Goal: Information Seeking & Learning: Learn about a topic

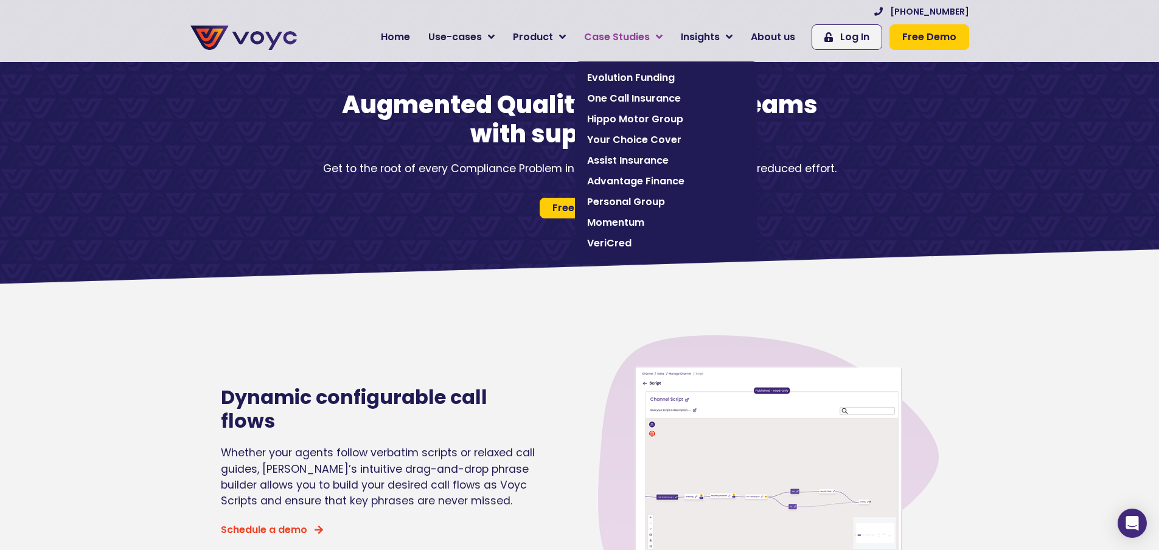
click at [647, 35] on span "Case Studies" at bounding box center [617, 37] width 66 height 15
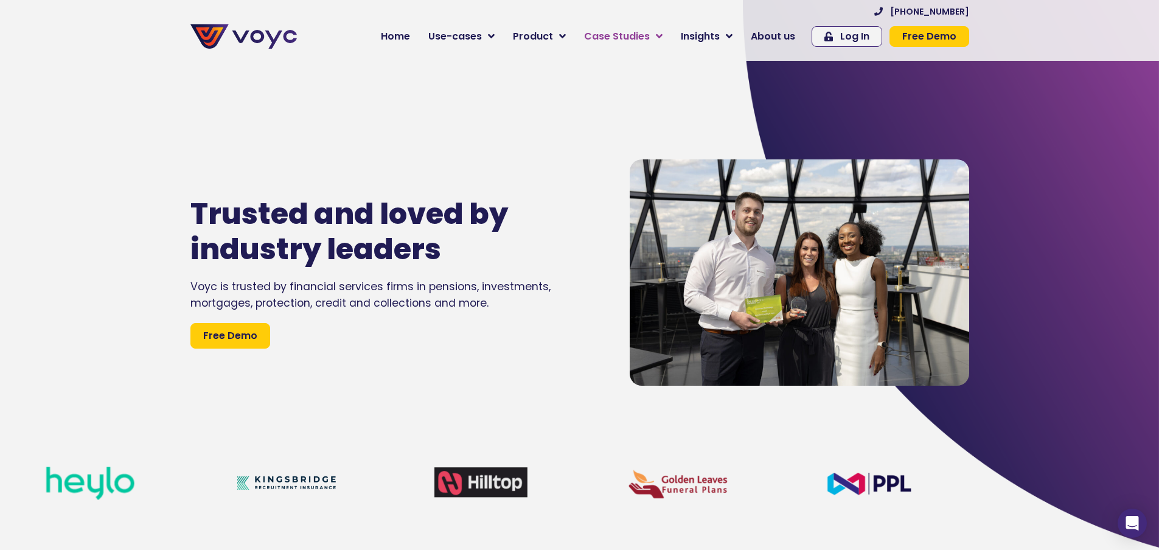
click at [663, 40] on icon at bounding box center [659, 36] width 7 height 11
click at [661, 33] on link "Case Studies" at bounding box center [623, 36] width 97 height 24
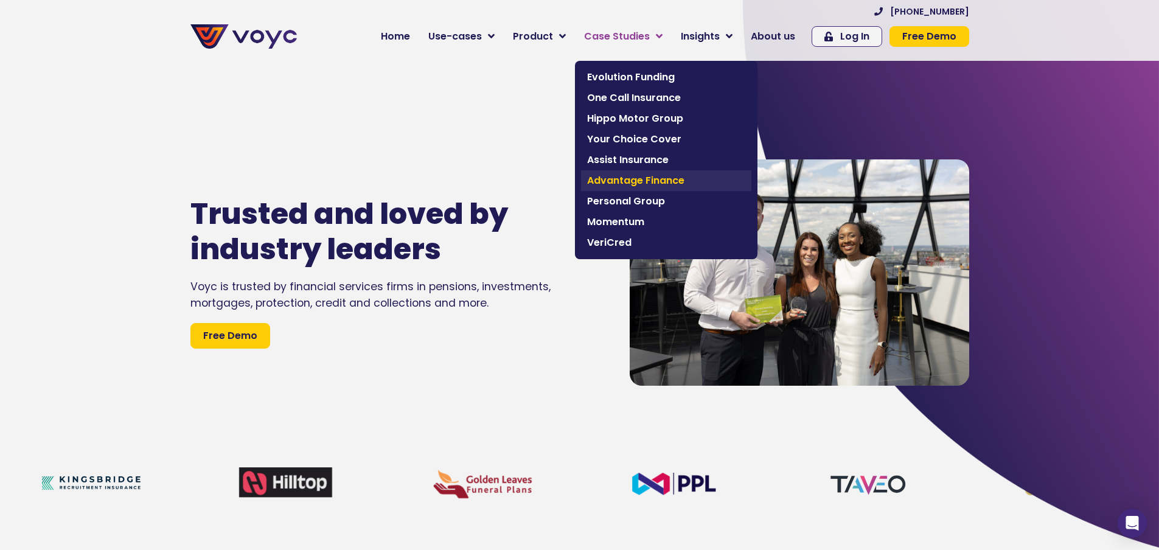
click at [619, 186] on span "Advantage Finance" at bounding box center [666, 180] width 158 height 15
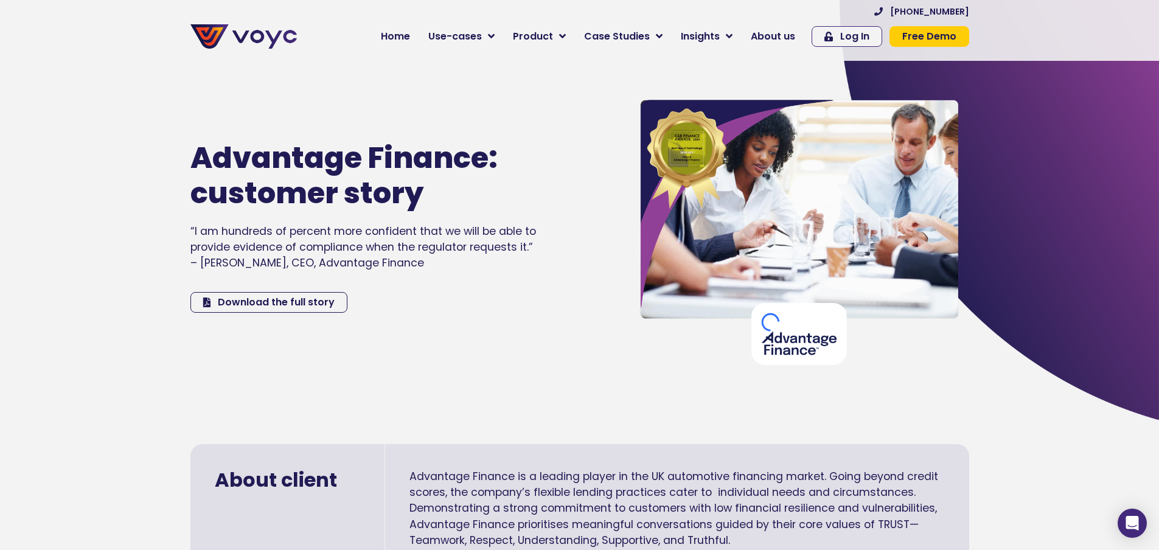
click at [421, 369] on div "Advantage Finance: customer story “I am hundreds of percent more confident that…" at bounding box center [397, 227] width 427 height 288
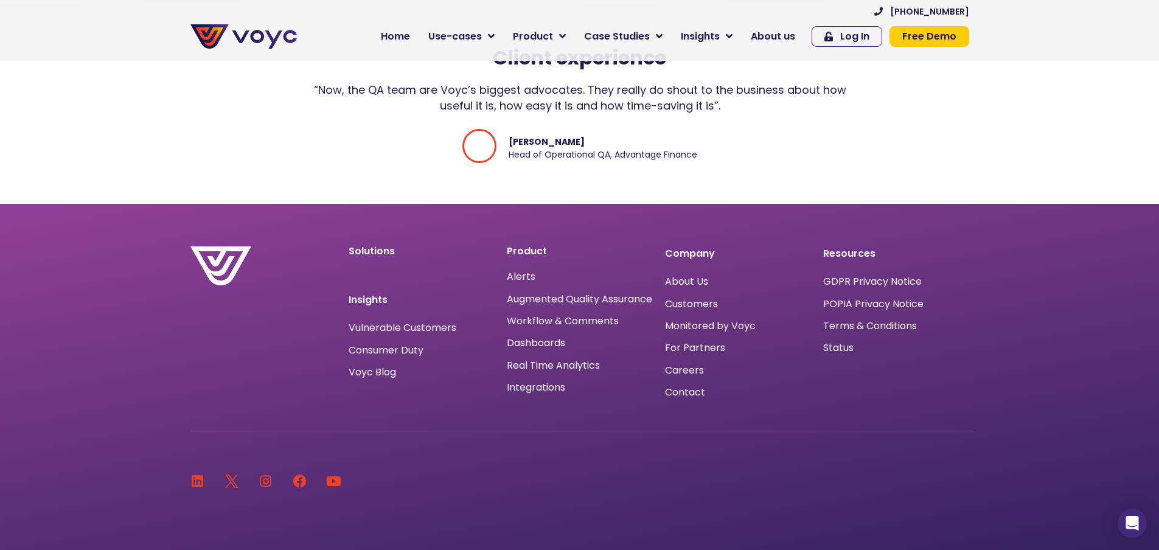
scroll to position [2575, 0]
